Goal: Check status: Check status

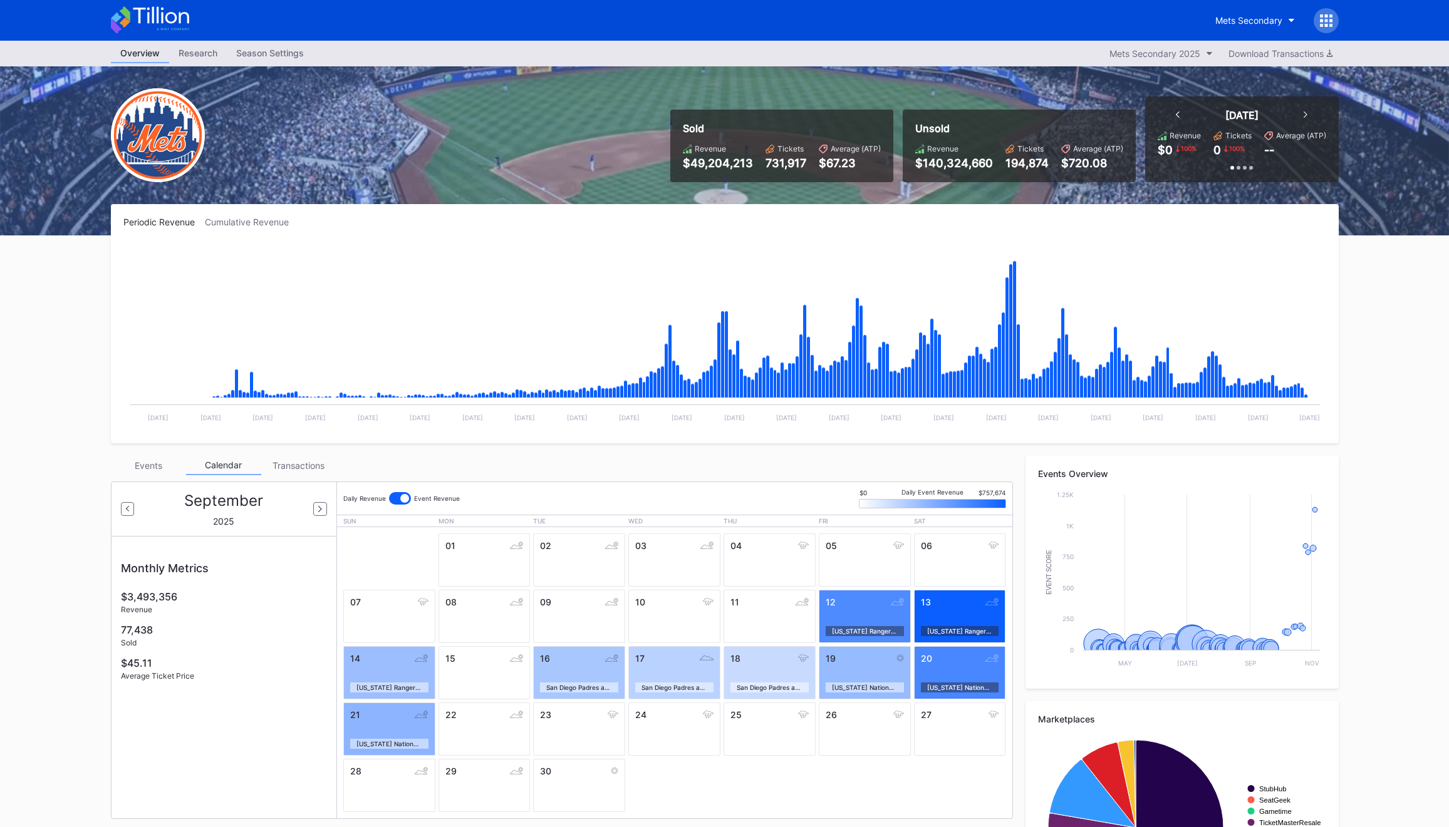
click at [1330, 24] on icon at bounding box center [1330, 25] width 3 height 3
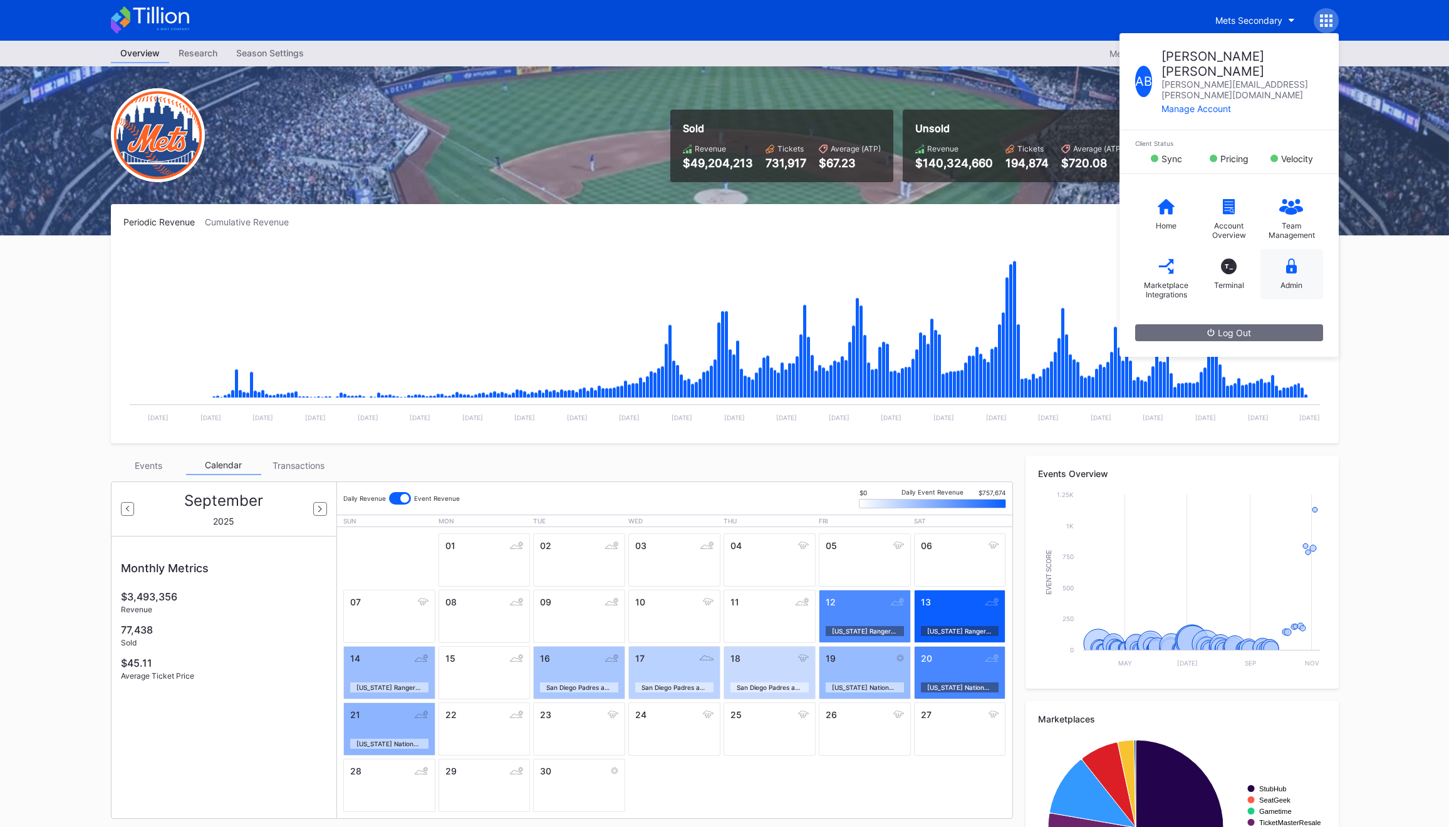
click at [1292, 259] on icon at bounding box center [1291, 267] width 11 height 16
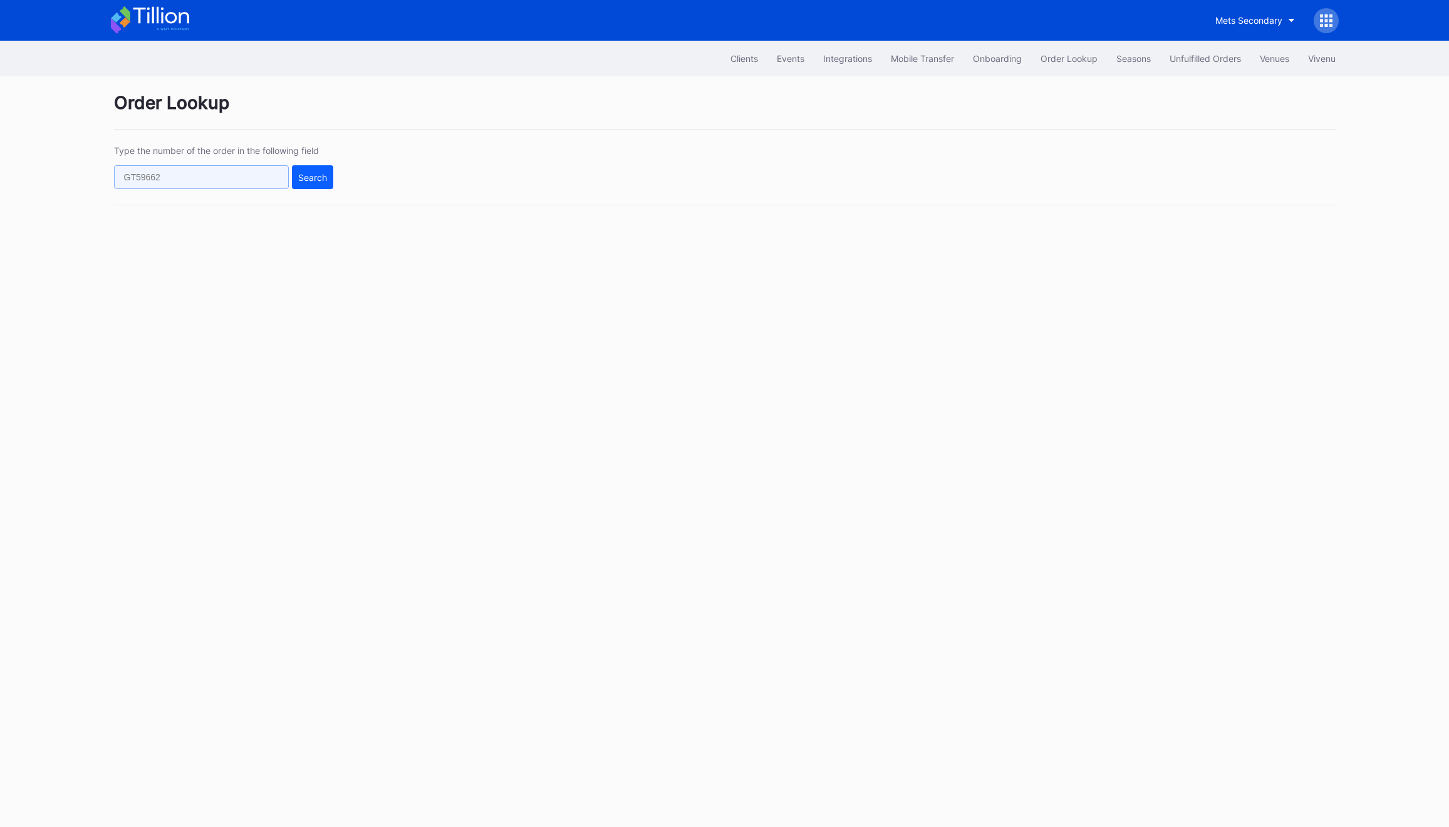
click at [225, 166] on input "text" at bounding box center [201, 177] width 175 height 24
paste input "616937128"
type input "616937128"
click at [305, 167] on button "Search" at bounding box center [312, 177] width 41 height 24
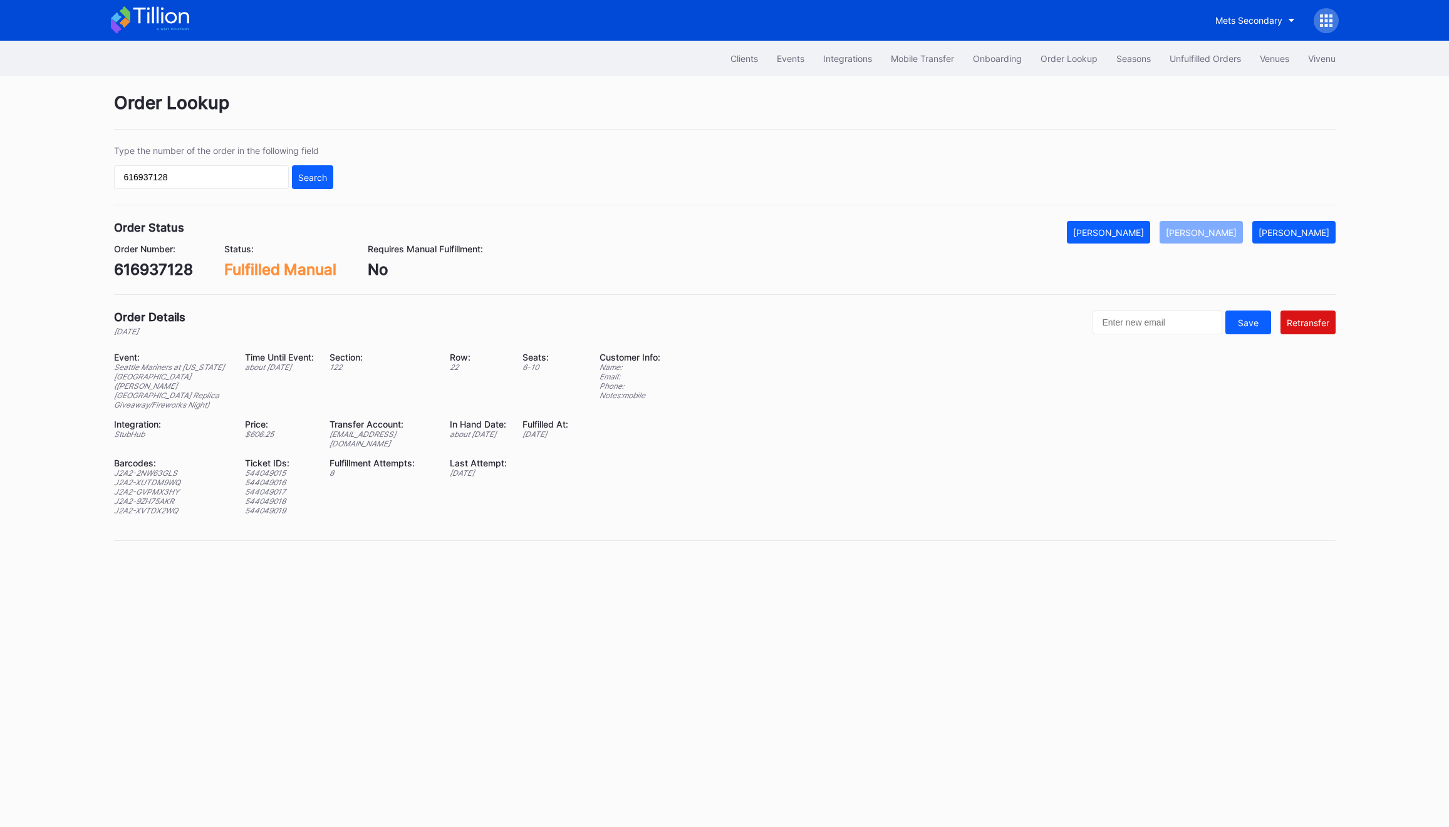
click at [138, 271] on div "616937128" at bounding box center [153, 270] width 79 height 18
copy div "616937128"
click at [166, 269] on div "616937128" at bounding box center [153, 270] width 79 height 18
